Goal: Navigation & Orientation: Go to known website

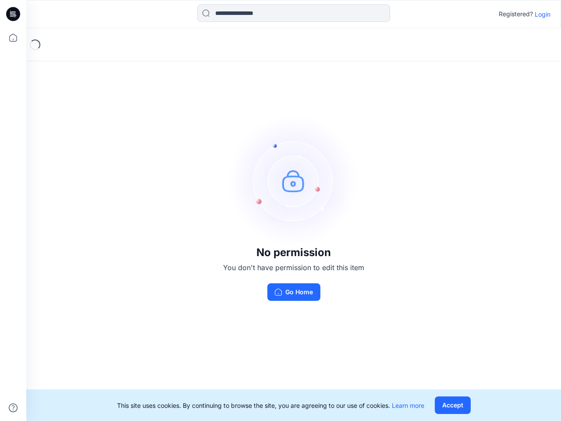
click at [280, 210] on img at bounding box center [293, 180] width 131 height 131
click at [14, 14] on icon at bounding box center [15, 14] width 4 height 0
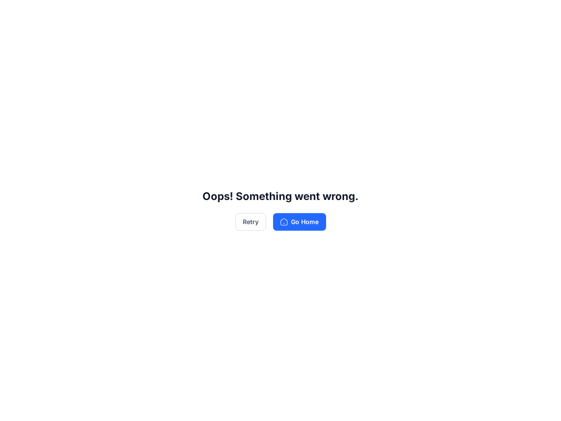
click at [13, 38] on div "Oops! Something went wrong. Retry Go Home" at bounding box center [280, 210] width 561 height 421
click at [13, 407] on div "Oops! Something went wrong. Retry Go Home" at bounding box center [280, 210] width 561 height 421
click at [294, 13] on div "Oops! Something went wrong. Retry Go Home" at bounding box center [280, 210] width 561 height 421
click at [542, 14] on div "Oops! Something went wrong. Retry Go Home" at bounding box center [280, 210] width 561 height 421
click at [452, 405] on div "Oops! Something went wrong. Retry Go Home" at bounding box center [280, 210] width 561 height 421
